Goal: Transaction & Acquisition: Subscribe to service/newsletter

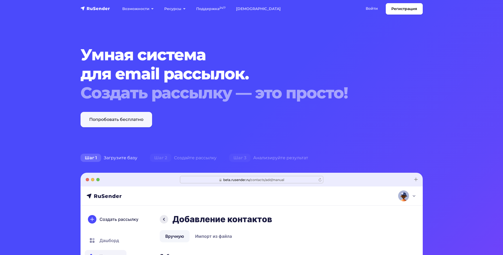
click at [121, 120] on link "Попробовать бесплатно" at bounding box center [117, 119] width 72 height 15
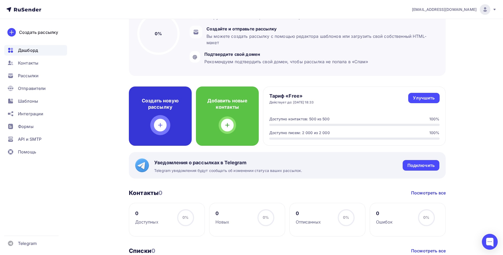
scroll to position [79, 0]
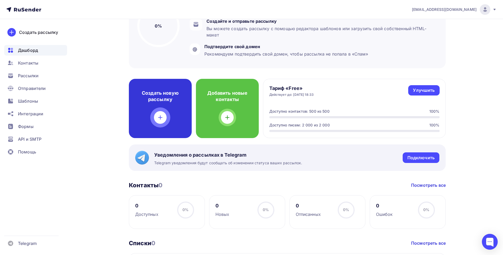
click at [173, 93] on h4 "Создать новую рассылку" at bounding box center [160, 96] width 46 height 13
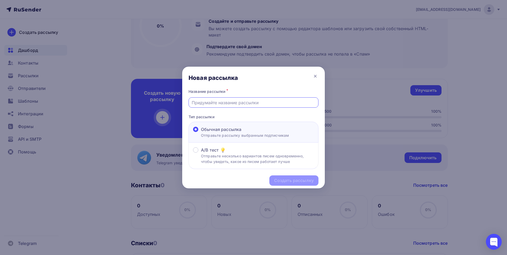
click at [222, 103] on input "text" at bounding box center [254, 102] width 124 height 6
type input "Обувь ручной работы"
click at [255, 127] on div "Обычная рассылка" at bounding box center [245, 129] width 88 height 6
click at [201, 132] on input "Обычная рассылка Отправьте рассылку выбранным подписчикам" at bounding box center [201, 132] width 0 height 0
click at [285, 178] on div "Создать рассылку" at bounding box center [294, 180] width 40 height 6
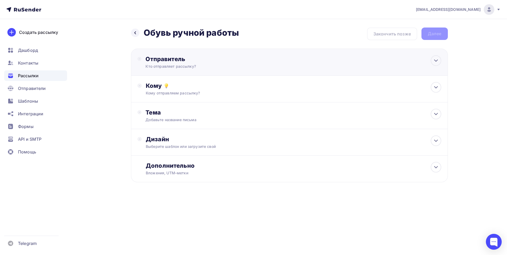
click at [210, 63] on div "Отправитель Кто отправляет рассылку? Email * kamil9010@gmail.com kamil9010@gmai…" at bounding box center [203, 62] width 114 height 14
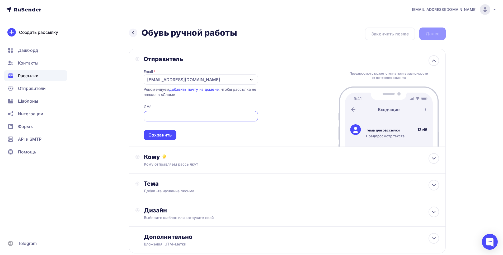
click at [153, 79] on div "kamil9010@gmail.com" at bounding box center [183, 79] width 73 height 6
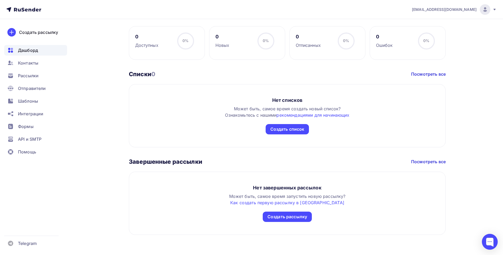
scroll to position [249, 0]
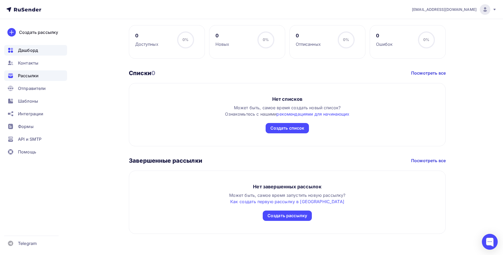
click at [20, 74] on span "Рассылки" at bounding box center [28, 75] width 21 height 6
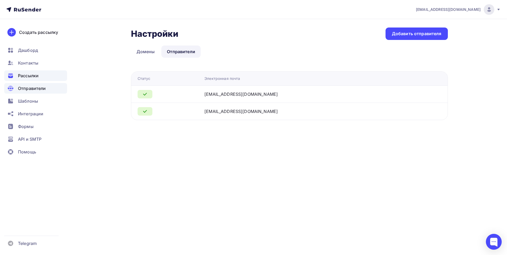
click at [37, 76] on span "Рассылки" at bounding box center [28, 75] width 21 height 6
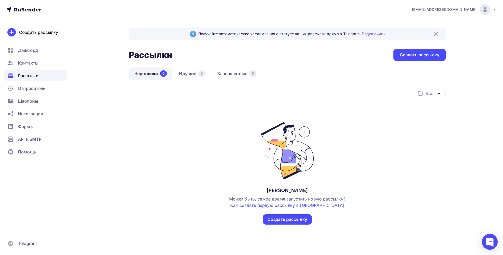
click at [436, 36] on img at bounding box center [436, 34] width 6 height 6
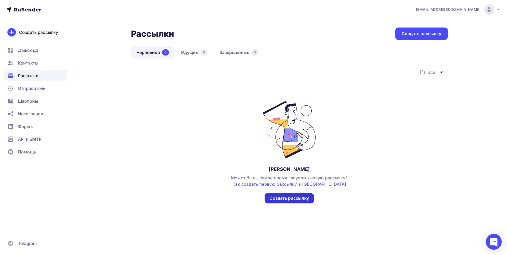
click at [288, 196] on div "Создать рассылку" at bounding box center [289, 198] width 40 height 6
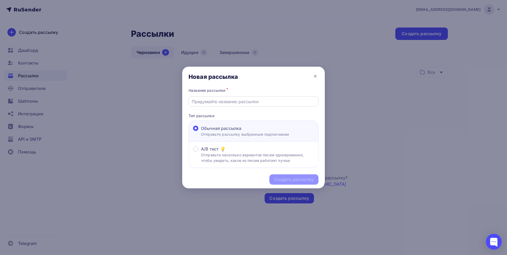
click at [226, 103] on input "text" at bounding box center [254, 101] width 124 height 6
type input "J"
type input "Обувь"
click at [211, 105] on div "Обувь" at bounding box center [254, 101] width 130 height 10
drag, startPoint x: 204, startPoint y: 101, endPoint x: 207, endPoint y: 102, distance: 2.7
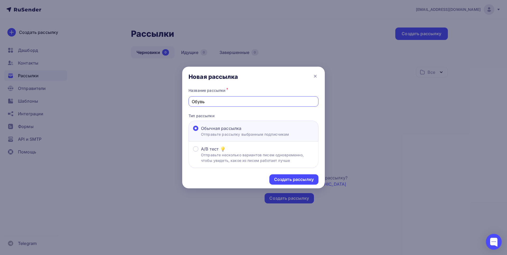
click at [204, 101] on input "Обувь" at bounding box center [254, 101] width 124 height 6
type input "Обувь ручной работы"
click at [285, 179] on div "Создать рассылку" at bounding box center [294, 179] width 40 height 6
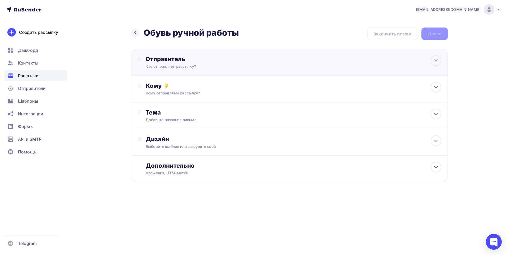
click at [184, 60] on div "Отправитель" at bounding box center [203, 58] width 114 height 7
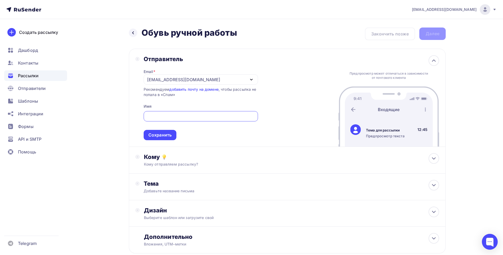
click at [154, 78] on div "[EMAIL_ADDRESS][DOMAIN_NAME]" at bounding box center [183, 79] width 73 height 6
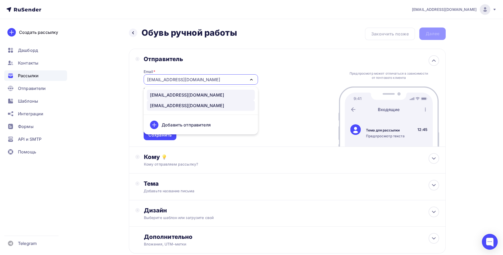
click at [170, 92] on div "handmadebonjour@gmail.com" at bounding box center [187, 95] width 74 height 6
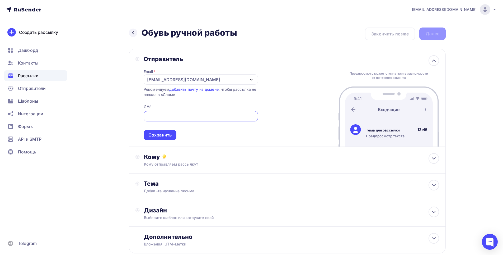
click at [169, 118] on input "text" at bounding box center [201, 116] width 108 height 6
type input "Мастерская Bonjour"
click at [171, 136] on div "Сохранить" at bounding box center [159, 135] width 23 height 6
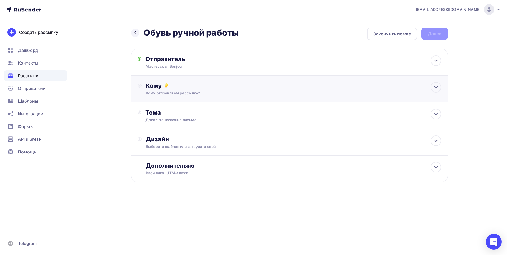
click at [214, 91] on div "Кому отправляем рассылку?" at bounding box center [279, 92] width 266 height 5
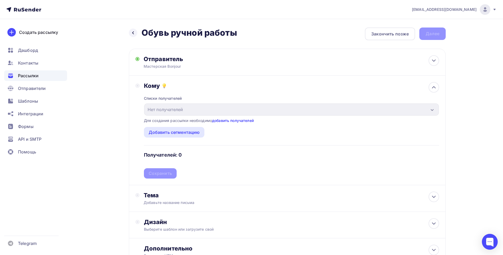
click at [243, 121] on link "добавить получателей" at bounding box center [233, 120] width 42 height 4
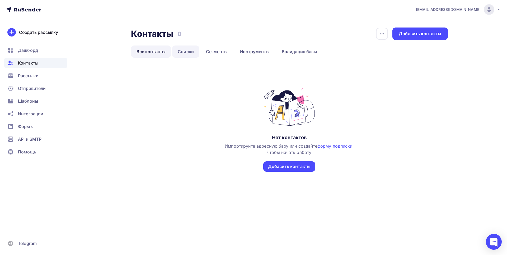
click at [195, 49] on link "Списки" at bounding box center [185, 51] width 27 height 12
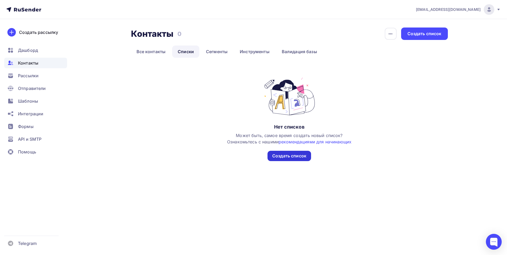
click at [304, 152] on div "Создать список" at bounding box center [290, 156] width 44 height 10
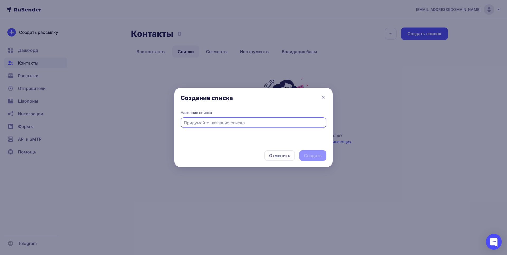
click at [218, 122] on input "text" at bounding box center [254, 122] width 140 height 6
type input "R"
type input "[PERSON_NAME]"
click at [313, 156] on div "Создать" at bounding box center [313, 155] width 18 height 6
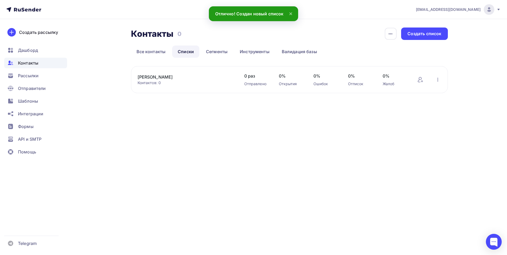
click at [169, 78] on link "[PERSON_NAME]" at bounding box center [183, 77] width 90 height 6
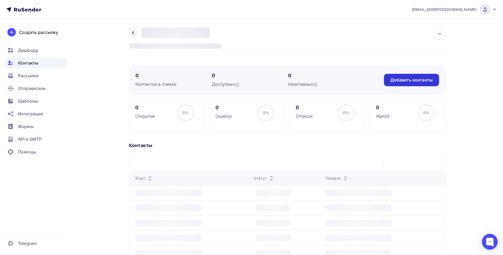
click at [421, 81] on div "Добавить контакты" at bounding box center [411, 80] width 43 height 6
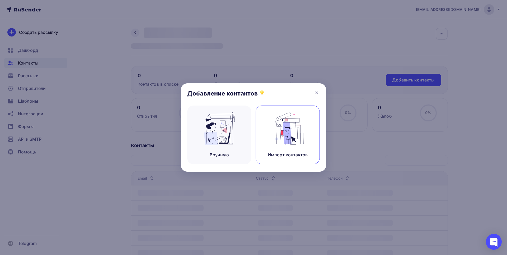
click at [284, 125] on img at bounding box center [287, 128] width 35 height 33
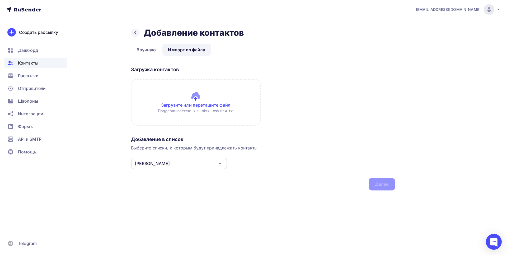
click at [195, 106] on input "file" at bounding box center [196, 102] width 130 height 46
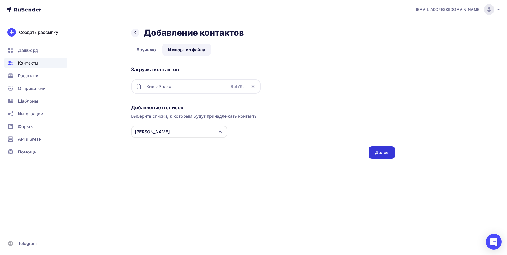
click at [378, 152] on div "Далее" at bounding box center [382, 152] width 14 height 6
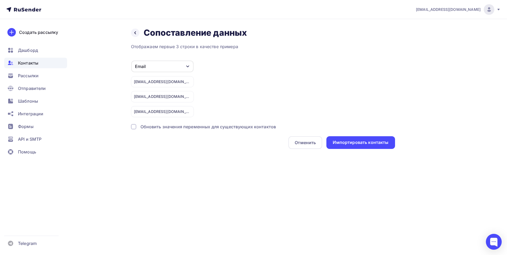
click at [249, 127] on div "Обновить значения переменных для существующих контактов" at bounding box center [209, 126] width 136 height 6
click at [369, 144] on div "Импортировать контакты" at bounding box center [361, 142] width 56 height 6
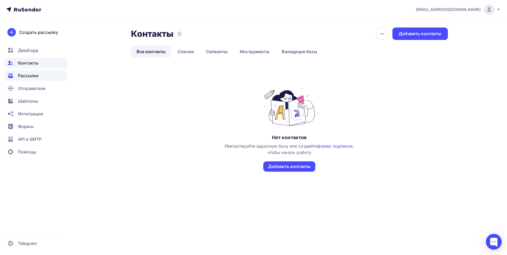
click at [29, 76] on span "Рассылки" at bounding box center [28, 75] width 21 height 6
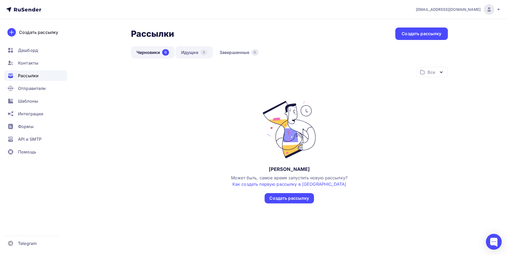
click at [195, 49] on link "Идущие 0" at bounding box center [194, 52] width 37 height 12
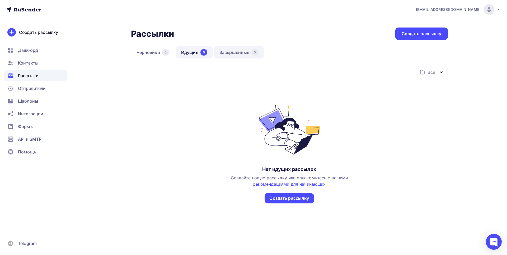
click at [237, 50] on link "Завершенные 0" at bounding box center [239, 52] width 50 height 12
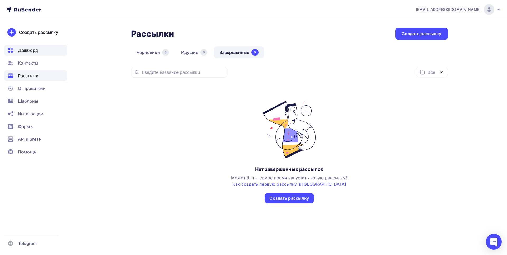
click at [27, 52] on span "Дашборд" at bounding box center [28, 50] width 20 height 6
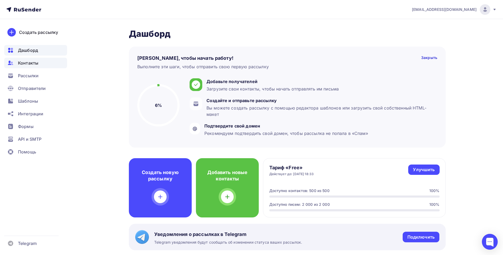
click at [28, 62] on span "Контакты" at bounding box center [28, 63] width 20 height 6
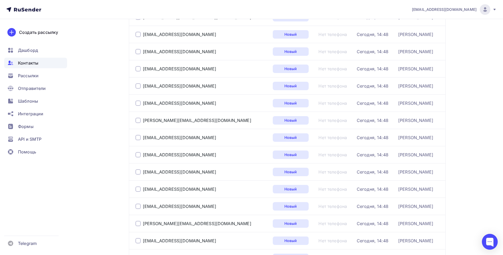
scroll to position [26, 0]
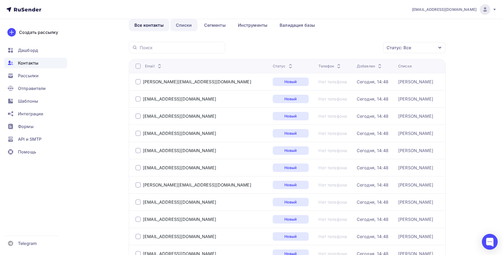
click at [186, 25] on link "Списки" at bounding box center [183, 25] width 27 height 12
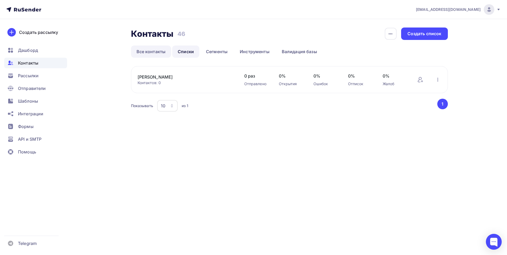
click at [151, 47] on link "Все контакты" at bounding box center [151, 51] width 40 height 12
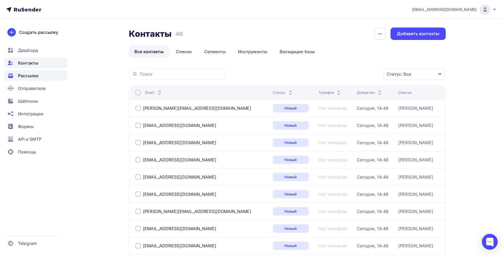
click at [34, 74] on span "Рассылки" at bounding box center [28, 75] width 21 height 6
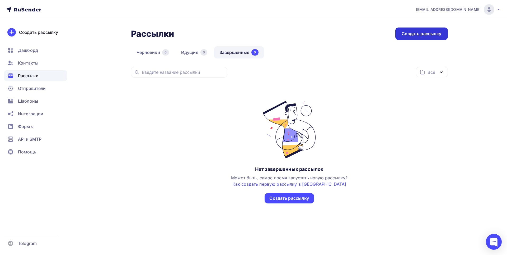
click at [413, 36] on div "Создать рассылку" at bounding box center [422, 34] width 40 height 6
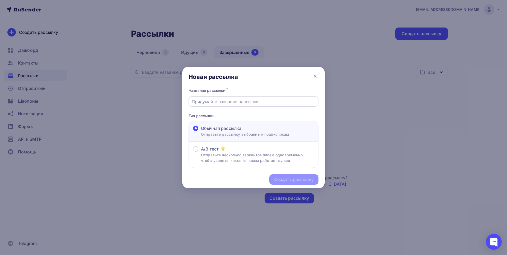
click at [218, 105] on div at bounding box center [254, 101] width 130 height 10
click at [226, 103] on input "text" at bounding box center [254, 101] width 124 height 6
type input "Обувь ручной работы"
click at [291, 181] on div "Создать рассылку" at bounding box center [294, 179] width 40 height 6
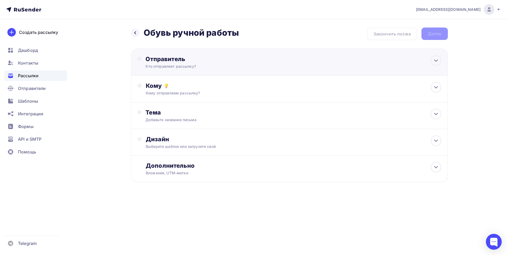
click at [202, 64] on div "Кто отправляет рассылку?" at bounding box center [197, 66] width 103 height 5
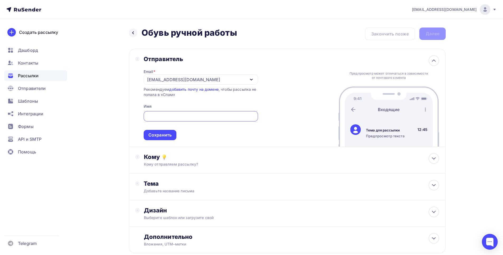
click at [153, 117] on input "text" at bounding box center [201, 116] width 108 height 6
click at [165, 82] on div "[EMAIL_ADDRESS][DOMAIN_NAME]" at bounding box center [183, 79] width 73 height 6
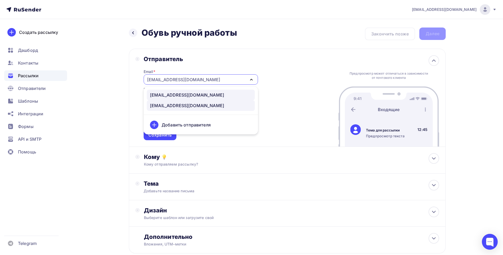
click at [172, 95] on div "handmadebonjour@gmail.com" at bounding box center [187, 95] width 74 height 6
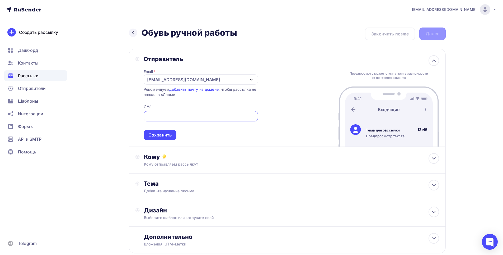
click at [167, 114] on input "text" at bounding box center [201, 116] width 108 height 6
type input "Мастерская Бонжур"
click at [311, 94] on div "Отправитель Email * handmadebonjour@gmail.com handmadebonjour@gmail.com kamil90…" at bounding box center [287, 98] width 317 height 98
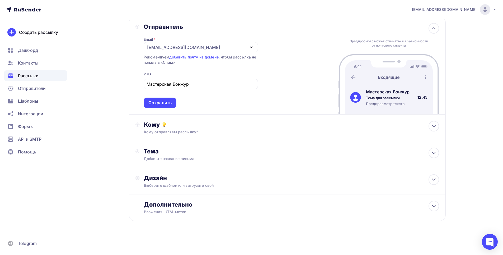
scroll to position [32, 0]
click at [165, 102] on div "Сохранить" at bounding box center [159, 102] width 23 height 6
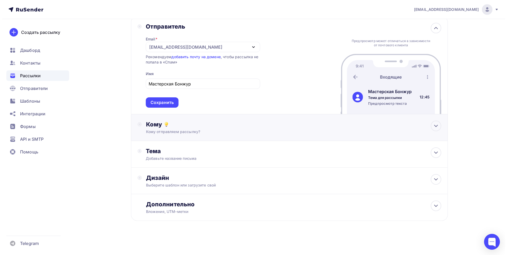
scroll to position [0, 0]
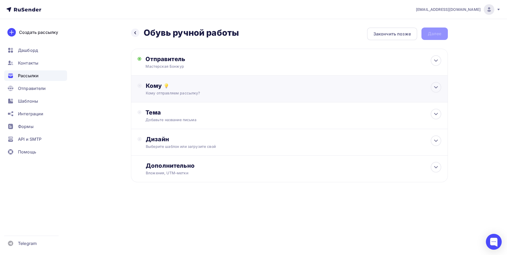
click at [181, 93] on div "Кому отправляем рассылку?" at bounding box center [279, 92] width 266 height 5
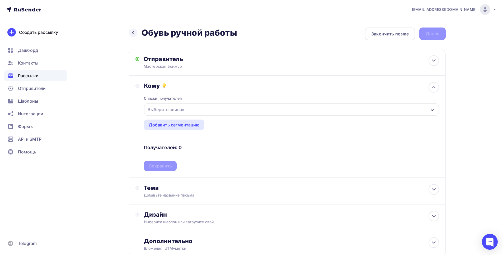
click at [181, 110] on div "Выберите список" at bounding box center [166, 110] width 41 height 10
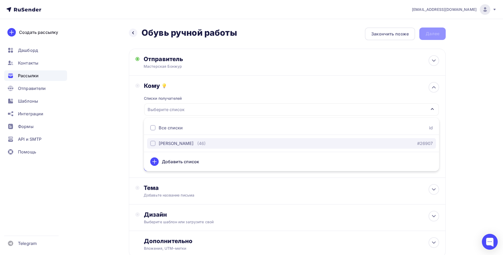
click at [175, 144] on div "[PERSON_NAME]" at bounding box center [176, 143] width 35 height 6
click at [138, 126] on div "Кому Списки получателей Клиенты Бонжур Все списки id Клиенты Бонжур (46) #26907…" at bounding box center [288, 126] width 304 height 89
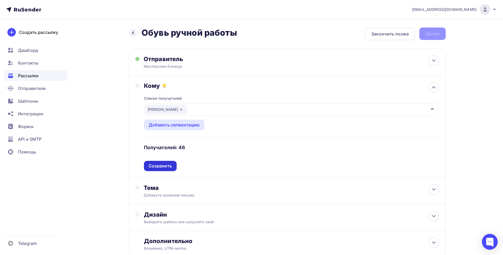
click at [165, 166] on div "Сохранить" at bounding box center [160, 166] width 23 height 6
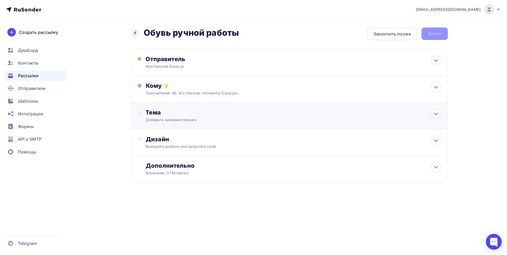
click at [170, 114] on div "Тема" at bounding box center [198, 112] width 104 height 7
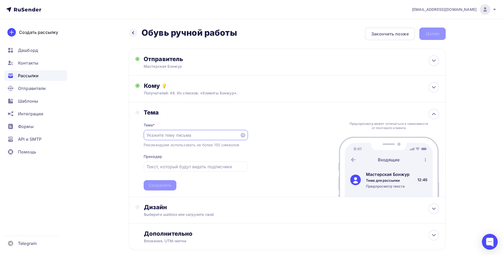
click at [174, 137] on input "text" at bounding box center [192, 135] width 90 height 6
type input "Ух какая обувь!"
click at [164, 167] on input "text" at bounding box center [196, 166] width 98 height 6
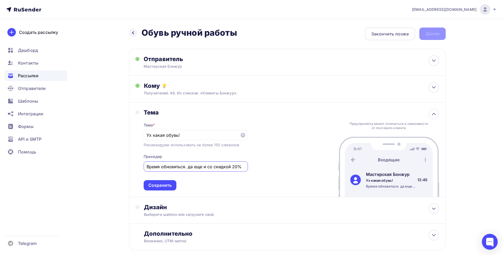
type input "Время обновиться. да еще и со скидкой 20%"
click at [281, 164] on div "Тема Тема * Ух какая обувь! Рекомендуем использовать не более 150 символов Прех…" at bounding box center [287, 149] width 317 height 95
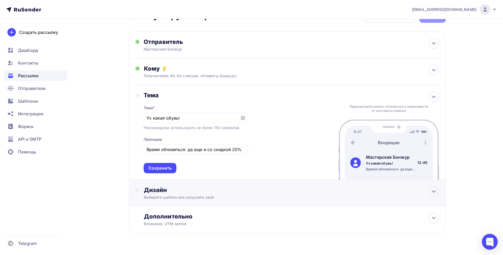
scroll to position [26, 0]
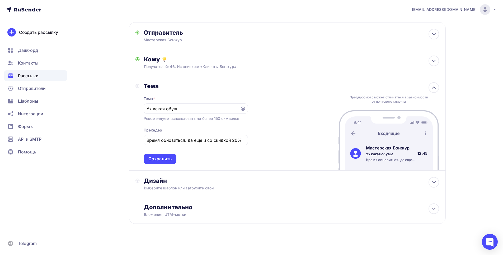
click at [162, 158] on div "Сохранить" at bounding box center [159, 159] width 23 height 6
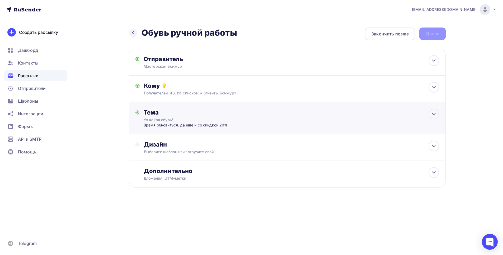
scroll to position [0, 0]
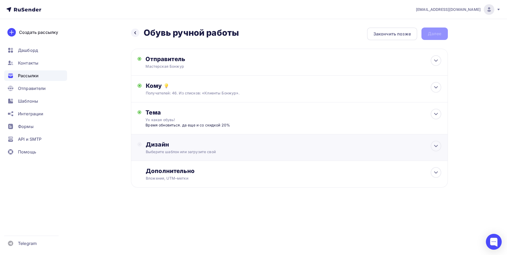
click at [164, 153] on div "Выберите шаблон или загрузите свой" at bounding box center [279, 151] width 266 height 5
click at [165, 162] on div "Выбрать шаблон" at bounding box center [169, 166] width 46 height 10
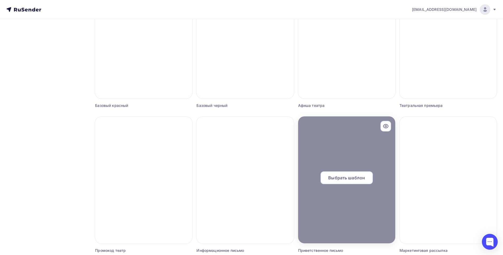
scroll to position [287, 0]
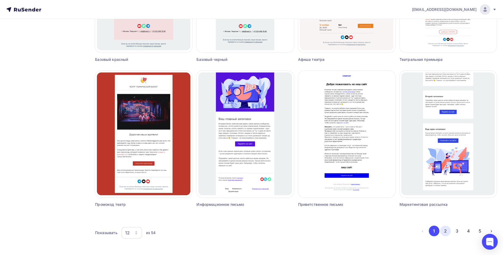
click at [444, 230] on button "2" at bounding box center [445, 230] width 11 height 11
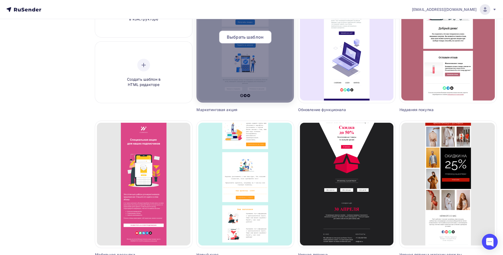
scroll to position [102, 0]
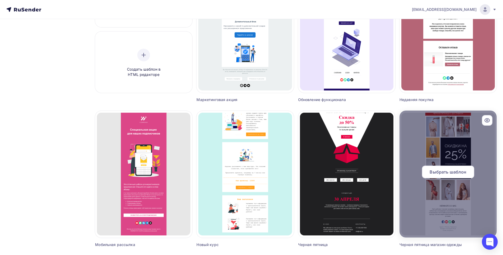
click at [445, 174] on span "Выбрать шаблон" at bounding box center [448, 172] width 37 height 6
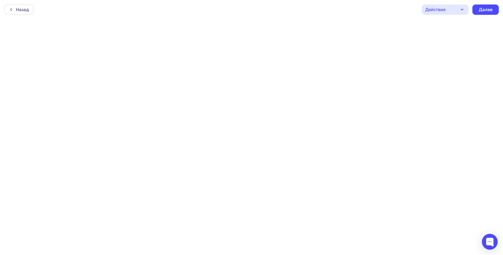
click at [451, 12] on div "Действия" at bounding box center [445, 9] width 47 height 10
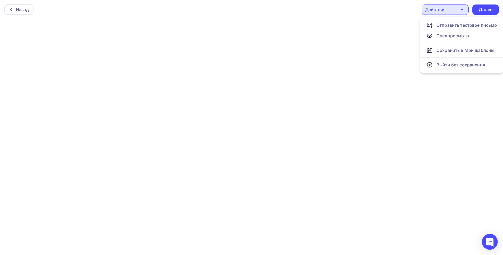
scroll to position [1, 0]
click at [413, 16] on div "Назад Действия Отправить тестовое письмо Предпросмотр Сохранить в Мои шаблоны В…" at bounding box center [251, 8] width 503 height 19
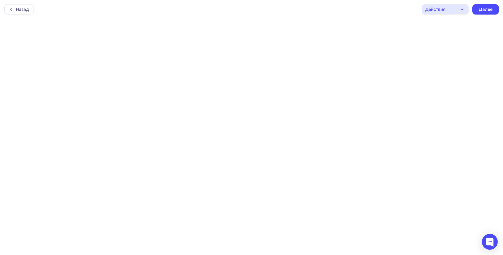
scroll to position [0, 0]
click at [15, 10] on div at bounding box center [12, 9] width 7 height 4
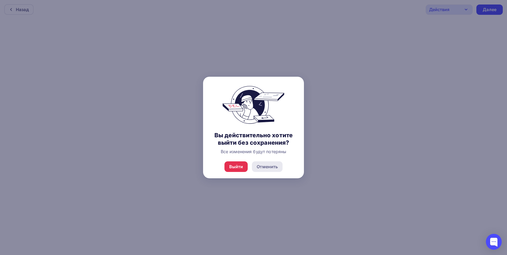
click at [274, 166] on div "Отменить" at bounding box center [267, 166] width 21 height 6
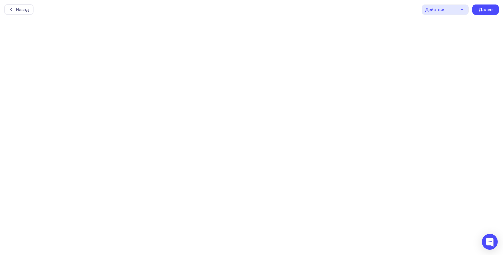
click at [464, 9] on icon "button" at bounding box center [462, 9] width 6 height 6
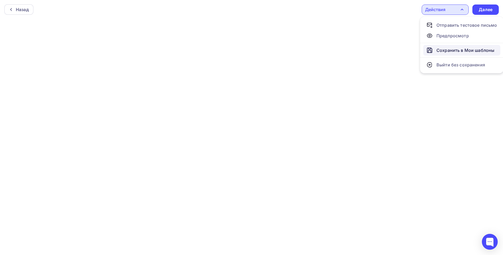
click at [461, 49] on div "Сохранить в Мои шаблоны" at bounding box center [466, 50] width 58 height 6
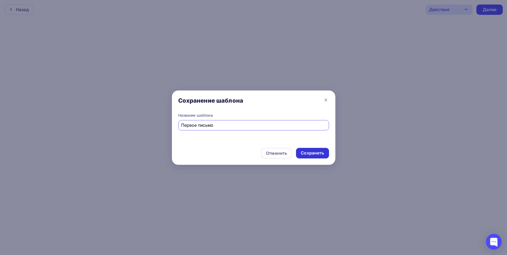
type input "Первое письмо"
click at [320, 149] on div "Сохранить" at bounding box center [312, 153] width 33 height 11
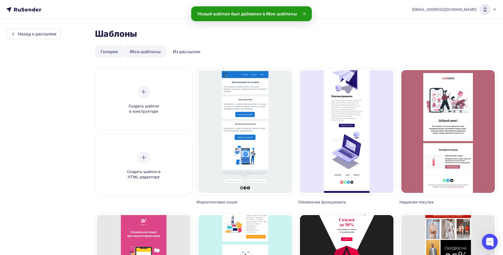
click at [143, 46] on link "Мои шаблоны" at bounding box center [145, 51] width 42 height 12
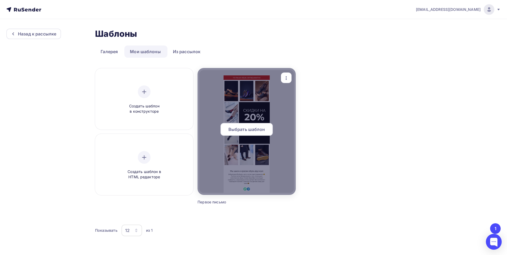
click at [254, 127] on span "Выбрать шаблон" at bounding box center [247, 129] width 37 height 6
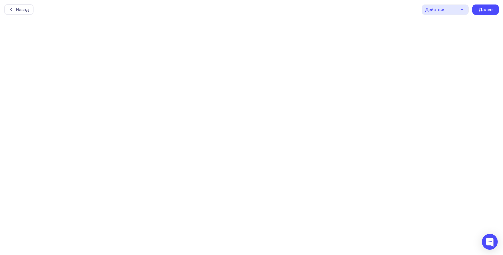
scroll to position [1, 0]
click at [486, 7] on div "Далее" at bounding box center [486, 8] width 14 height 6
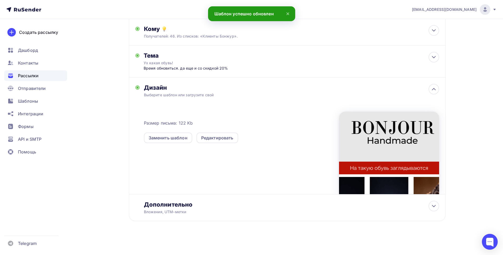
scroll to position [57, 0]
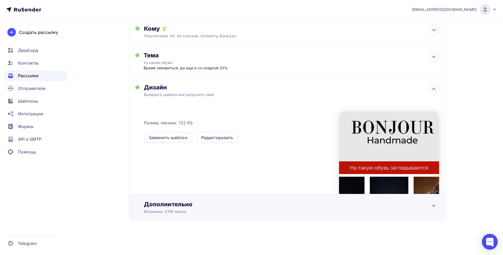
click at [235, 205] on div "Дополнительно" at bounding box center [291, 203] width 295 height 7
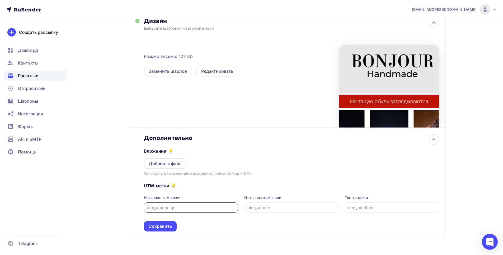
scroll to position [141, 0]
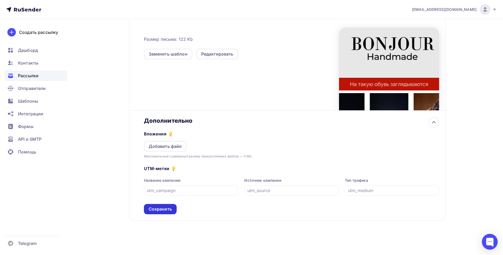
click at [170, 209] on div "Сохранить" at bounding box center [160, 209] width 23 height 6
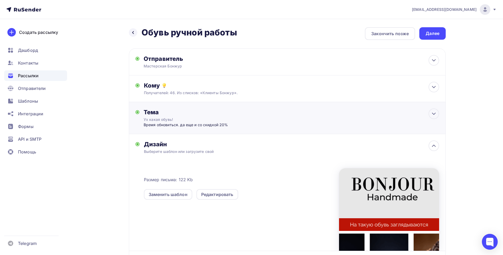
scroll to position [0, 0]
click at [429, 38] on div "Далее" at bounding box center [432, 33] width 26 height 12
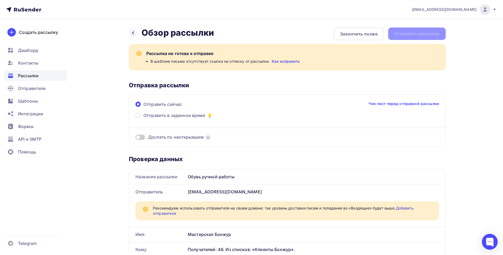
click at [283, 62] on link "Как исправить" at bounding box center [286, 61] width 28 height 5
click at [142, 138] on span at bounding box center [141, 136] width 10 height 5
click at [136, 138] on input "checkbox" at bounding box center [136, 138] width 0 height 0
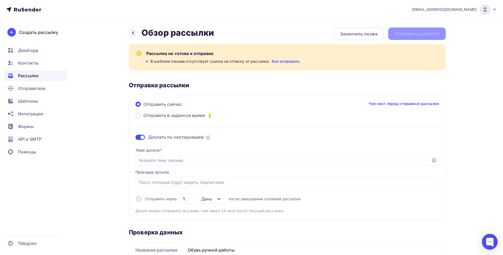
click at [141, 136] on span at bounding box center [141, 136] width 10 height 5
click at [136, 138] on input "checkbox" at bounding box center [136, 138] width 0 height 0
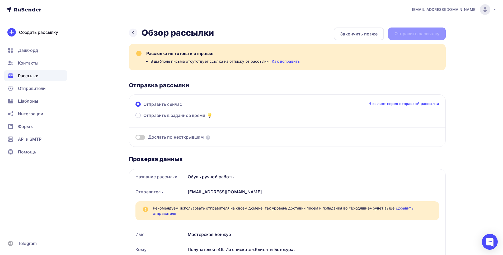
click at [201, 56] on div "Рассылка не готова к отправке" at bounding box center [292, 53] width 293 height 6
click at [40, 74] on div "Рассылки" at bounding box center [35, 75] width 63 height 11
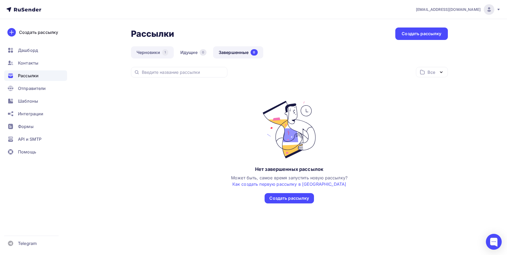
click at [153, 50] on link "Черновики 1" at bounding box center [152, 52] width 43 height 12
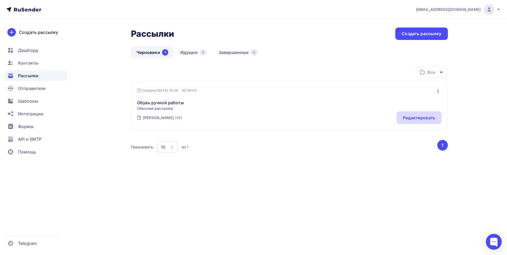
click at [409, 114] on div "Редактировать" at bounding box center [419, 117] width 45 height 13
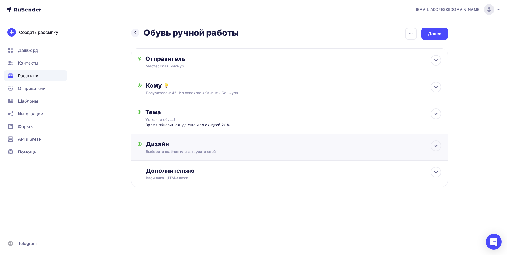
click at [260, 146] on div "Дизайн" at bounding box center [293, 143] width 295 height 7
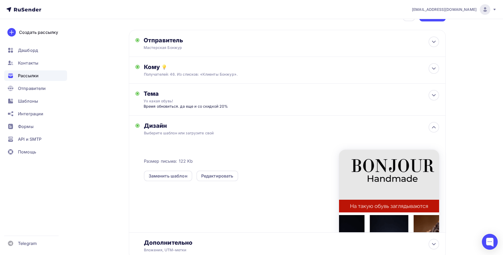
scroll to position [57, 0]
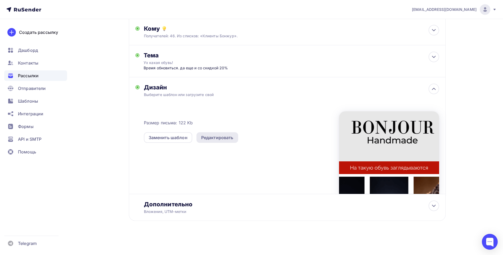
click at [229, 137] on div "Редактировать" at bounding box center [217, 137] width 32 height 6
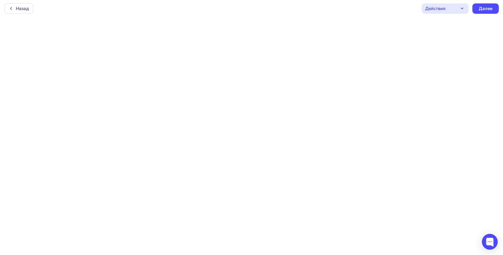
scroll to position [1, 0]
click at [452, 10] on div "Действия" at bounding box center [445, 8] width 47 height 10
click at [461, 8] on icon "button" at bounding box center [462, 8] width 6 height 6
click at [465, 7] on icon "button" at bounding box center [462, 8] width 6 height 6
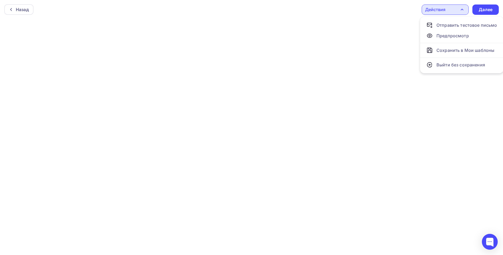
click at [412, 10] on div "Назад Действия Отправить тестовое письмо Предпросмотр Сохранить в Мои шаблоны В…" at bounding box center [251, 9] width 503 height 19
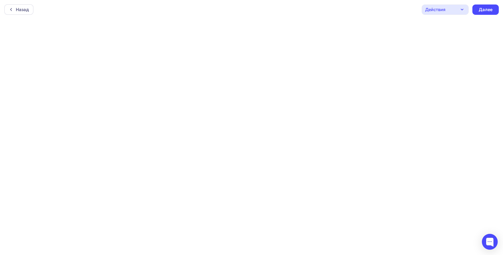
scroll to position [1, 0]
click at [493, 9] on div "Далее" at bounding box center [486, 8] width 26 height 10
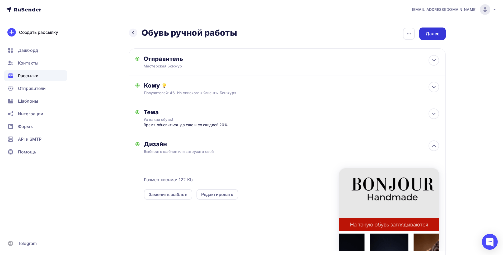
click at [444, 30] on div "Далее" at bounding box center [432, 33] width 26 height 12
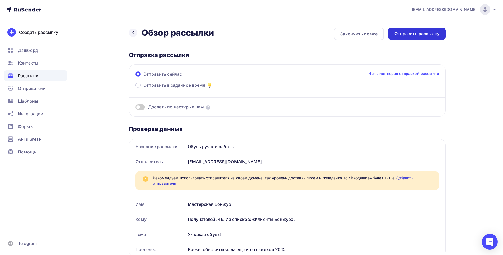
click at [431, 34] on div "Отправить рассылку" at bounding box center [417, 34] width 45 height 6
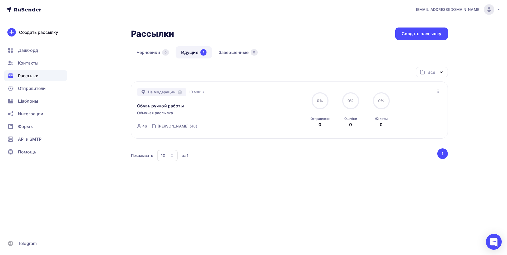
click at [190, 52] on link "Идущие 1" at bounding box center [194, 52] width 36 height 12
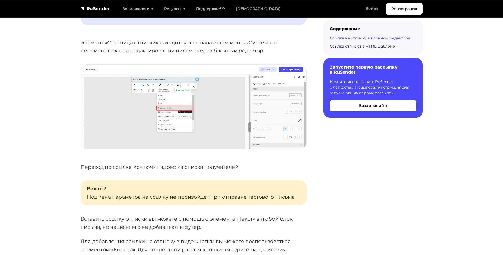
scroll to position [449, 0]
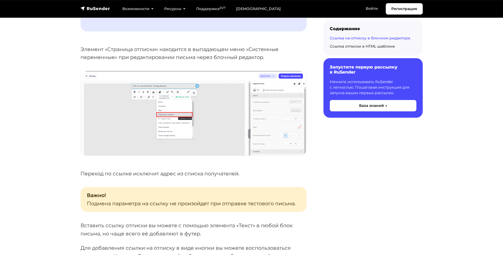
click at [184, 108] on img at bounding box center [194, 113] width 226 height 84
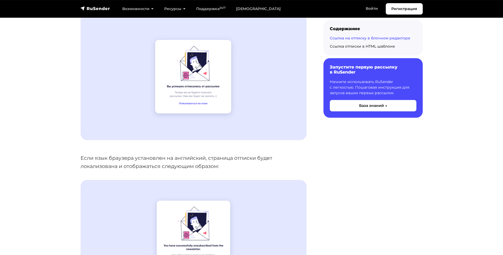
scroll to position [0, 0]
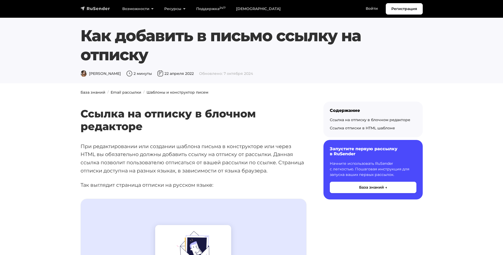
click at [101, 8] on img "navbar" at bounding box center [96, 8] width 30 height 5
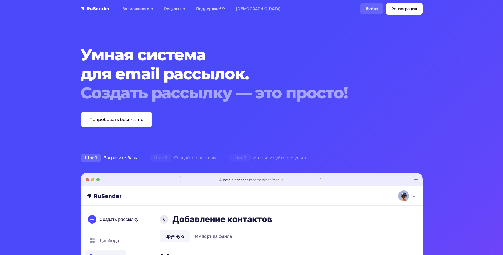
click at [369, 10] on link "Войти" at bounding box center [372, 8] width 23 height 11
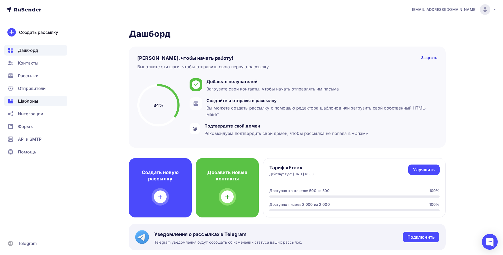
click at [33, 103] on span "Шаблоны" at bounding box center [28, 101] width 20 height 6
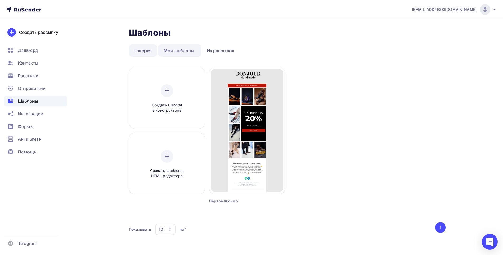
click at [145, 50] on link "Галерея" at bounding box center [143, 50] width 28 height 12
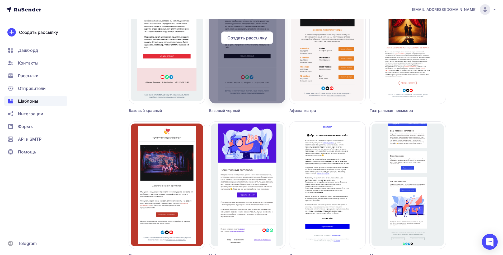
scroll to position [298, 0]
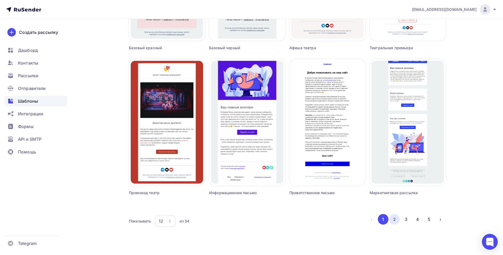
click at [396, 221] on button "2" at bounding box center [394, 219] width 11 height 11
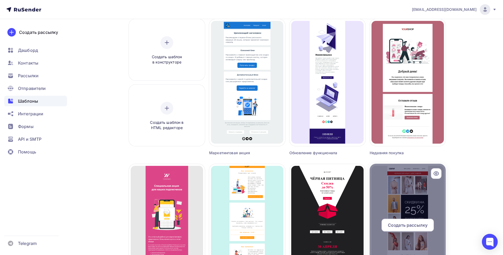
scroll to position [139, 0]
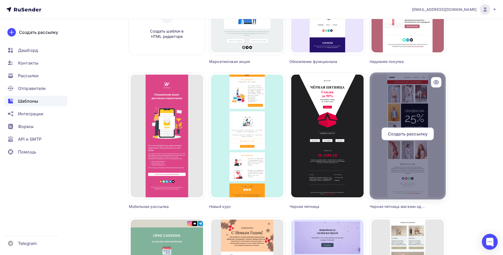
click at [423, 109] on div at bounding box center [408, 135] width 76 height 127
click at [410, 115] on div at bounding box center [408, 135] width 76 height 127
click at [436, 81] on icon at bounding box center [436, 82] width 6 height 6
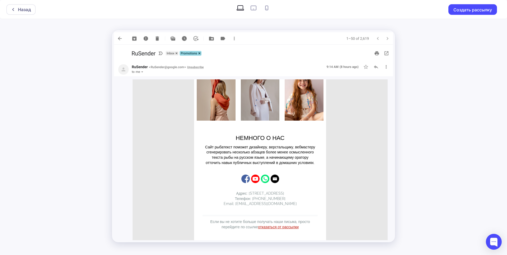
scroll to position [238, 0]
click at [277, 225] on link "отказаться от рассылки" at bounding box center [278, 227] width 41 height 4
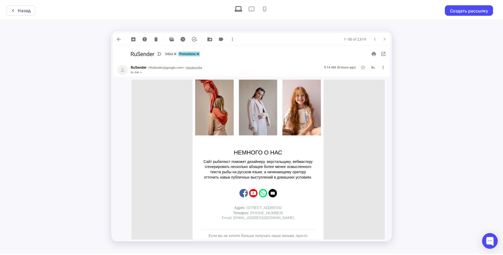
scroll to position [238, 0]
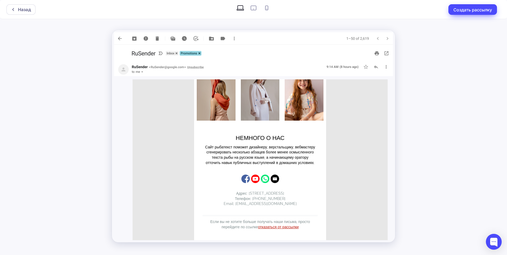
click at [472, 8] on button "Создать рассылку" at bounding box center [473, 9] width 49 height 11
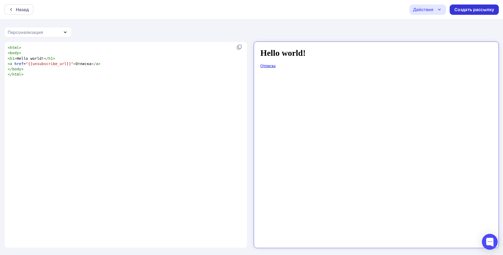
click at [475, 9] on div "Создать рассылку" at bounding box center [475, 10] width 40 height 6
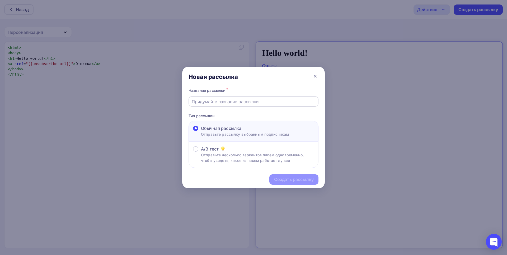
click at [230, 101] on input "text" at bounding box center [254, 101] width 124 height 6
drag, startPoint x: 277, startPoint y: 178, endPoint x: 274, endPoint y: 181, distance: 4.3
click at [276, 178] on div "Создать рассылку" at bounding box center [294, 179] width 40 height 6
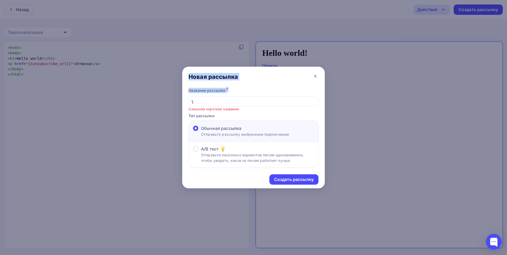
drag, startPoint x: 192, startPoint y: 96, endPoint x: 186, endPoint y: 102, distance: 8.8
click at [184, 101] on div "Название рассылки * \ Слишком короткое название Тип рассылки Обычная рассылка О…" at bounding box center [253, 127] width 143 height 81
drag, startPoint x: 194, startPoint y: 102, endPoint x: 184, endPoint y: 104, distance: 9.6
click at [184, 103] on div "Название рассылки * \ Слишком короткое название Тип рассылки Обычная рассылка О…" at bounding box center [253, 127] width 143 height 81
click at [290, 178] on div "Создать рассылку" at bounding box center [294, 179] width 40 height 6
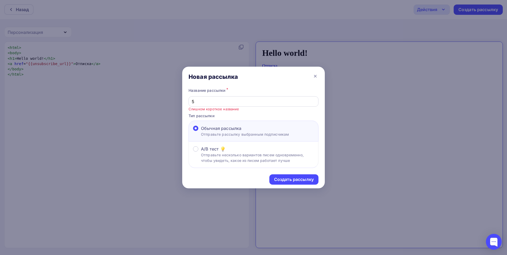
click at [210, 100] on input "5" at bounding box center [254, 101] width 124 height 6
type input "555555"
click at [288, 179] on div "Создать рассылку" at bounding box center [294, 179] width 40 height 6
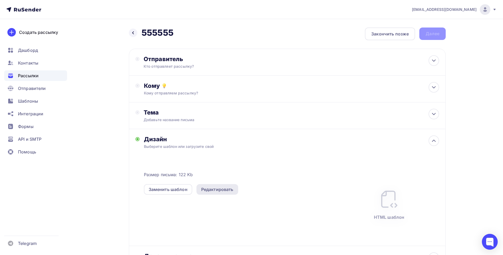
click at [211, 188] on div "Редактировать" at bounding box center [217, 189] width 32 height 6
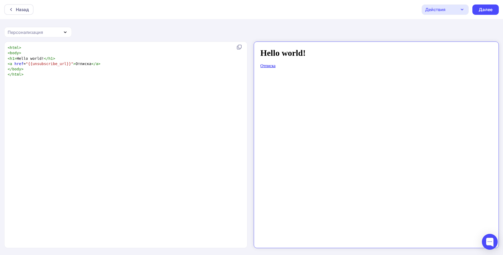
click at [269, 62] on link "Отписка" at bounding box center [263, 61] width 15 height 4
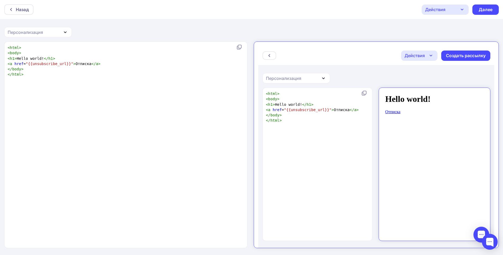
scroll to position [1, 0]
click at [25, 10] on div "Назад" at bounding box center [22, 9] width 13 height 6
click at [23, 10] on div "Назад" at bounding box center [22, 9] width 13 height 6
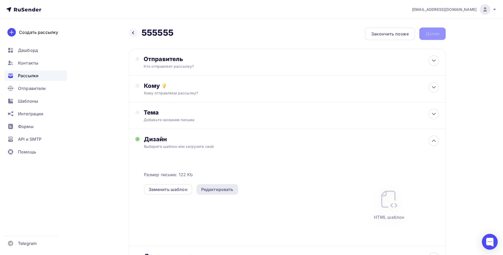
click at [216, 193] on div "Редактировать" at bounding box center [218, 189] width 42 height 11
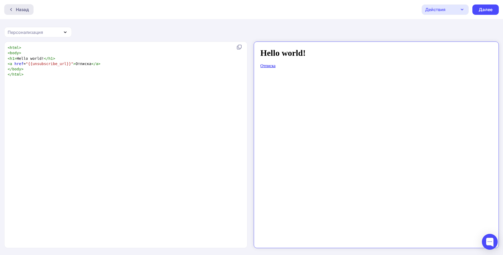
click at [22, 8] on div "Назад" at bounding box center [22, 9] width 13 height 6
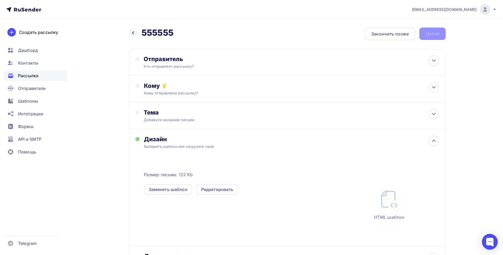
click at [178, 142] on div "Дизайн" at bounding box center [291, 138] width 295 height 7
click at [169, 193] on div "Заменить шаблон" at bounding box center [168, 189] width 48 height 11
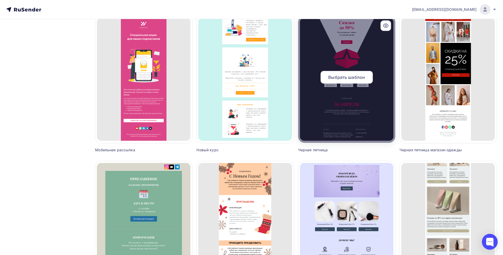
scroll to position [129, 0]
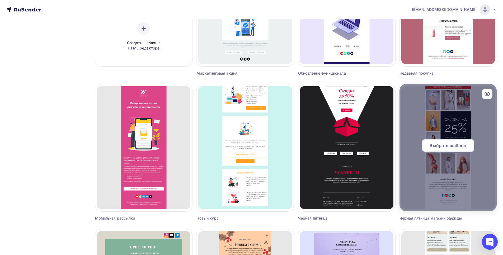
click at [492, 118] on div at bounding box center [448, 147] width 97 height 127
click at [453, 147] on span "Выбрать шаблон" at bounding box center [448, 145] width 37 height 6
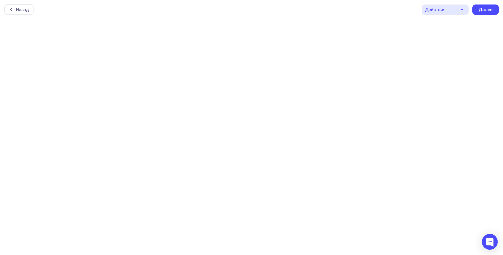
scroll to position [1, 0]
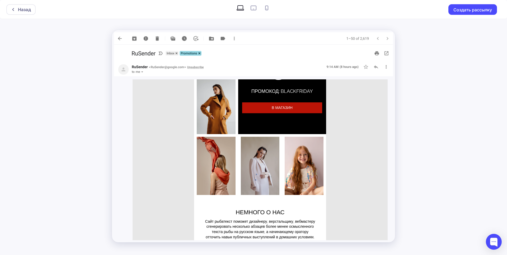
scroll to position [238, 0]
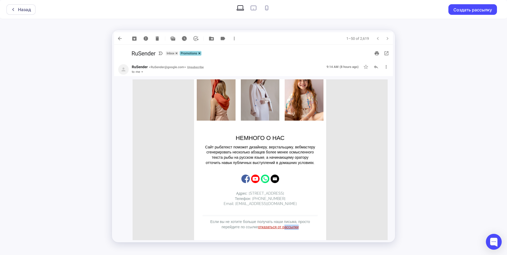
drag, startPoint x: 300, startPoint y: 227, endPoint x: 283, endPoint y: 224, distance: 17.4
click at [283, 224] on p "Если вы не хотите больше получать наши письма, просто перейдите по ссылке отказ…" at bounding box center [260, 224] width 111 height 10
drag, startPoint x: 212, startPoint y: 227, endPoint x: 206, endPoint y: 223, distance: 7.0
click at [211, 227] on p "Если вы не хотите больше получать наши письма, просто перейдите по ссылке отказ…" at bounding box center [260, 224] width 111 height 10
click at [205, 222] on p "Если вы не хотите больше получать наши письма, просто перейдите по ссылке отказ…" at bounding box center [260, 224] width 111 height 10
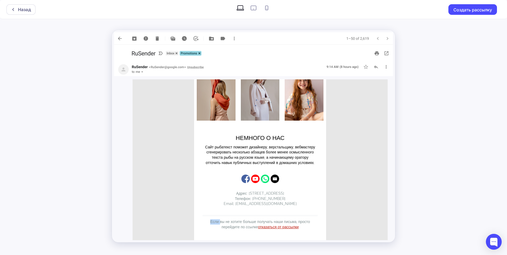
click at [205, 222] on p "Если вы не хотите больше получать наши письма, просто перейдите по ссылке отказ…" at bounding box center [260, 224] width 111 height 10
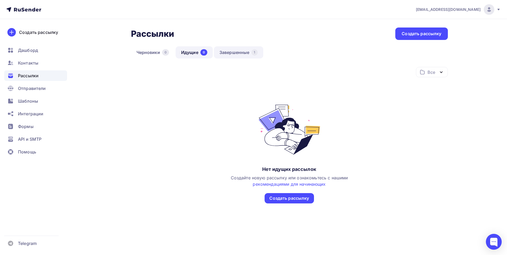
click at [244, 53] on link "Завершенные 1" at bounding box center [238, 52] width 49 height 12
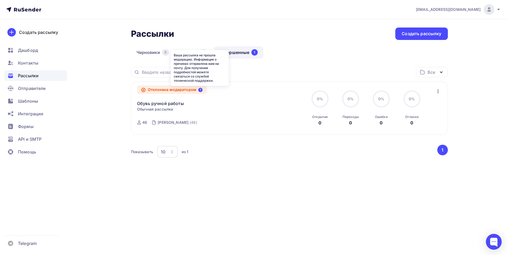
click at [203, 90] on icon at bounding box center [200, 90] width 4 height 4
